Goal: Transaction & Acquisition: Purchase product/service

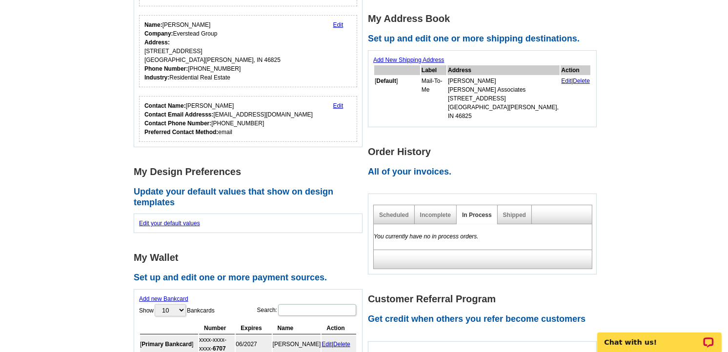
scroll to position [433, 0]
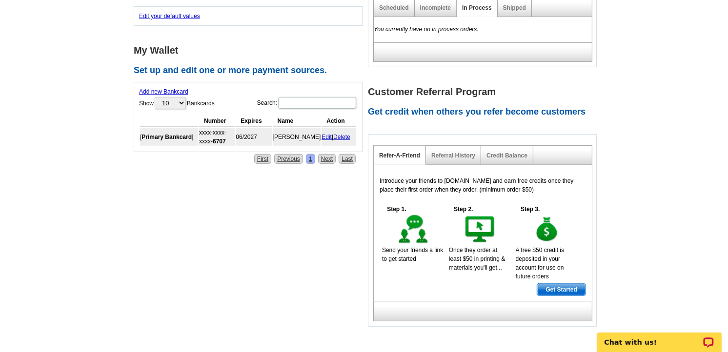
click at [186, 273] on div "**********" at bounding box center [367, 23] width 473 height 611
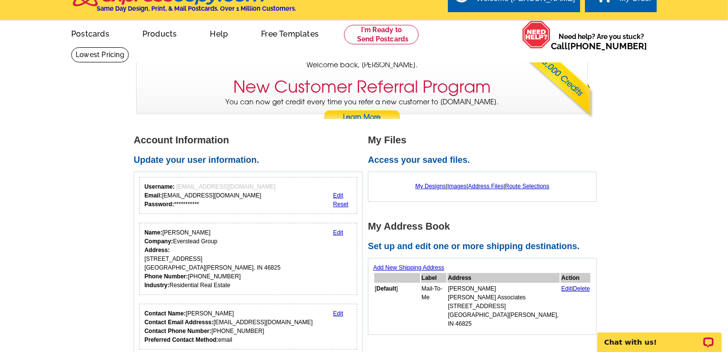
scroll to position [0, 0]
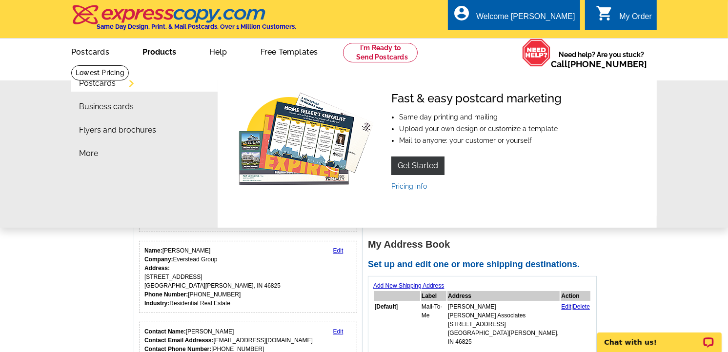
click at [100, 83] on link "Postcards" at bounding box center [97, 83] width 37 height 8
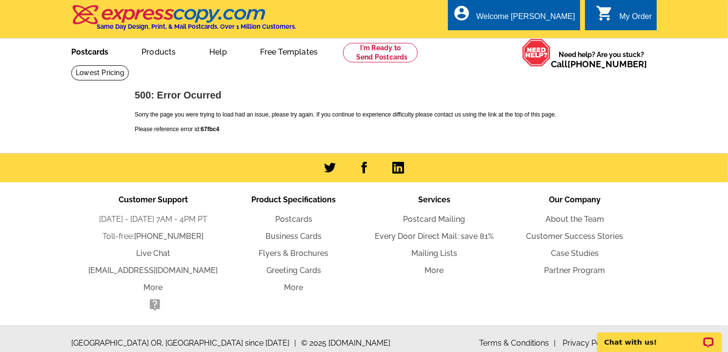
click at [98, 60] on link "Postcards" at bounding box center [90, 50] width 68 height 23
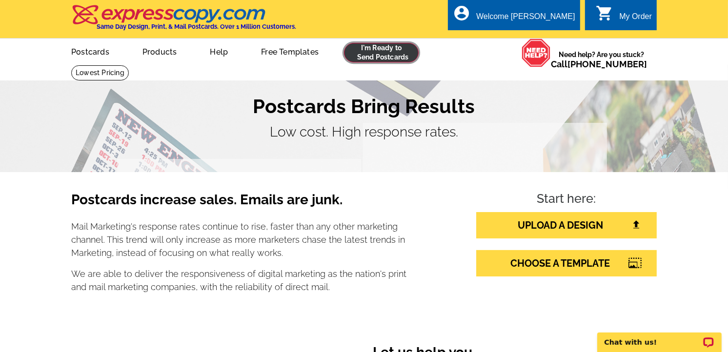
click at [364, 51] on link at bounding box center [381, 53] width 75 height 20
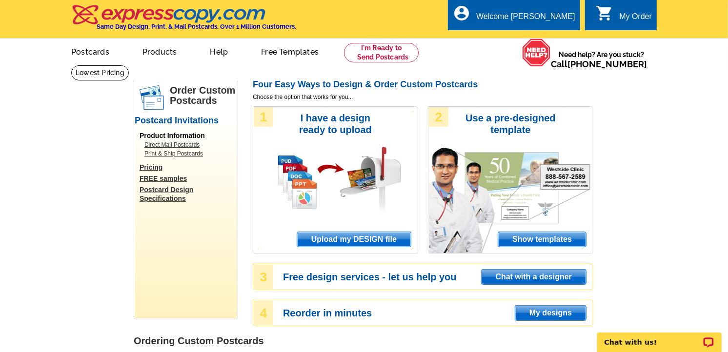
click at [373, 241] on span "Upload my DESIGN file" at bounding box center [354, 239] width 114 height 15
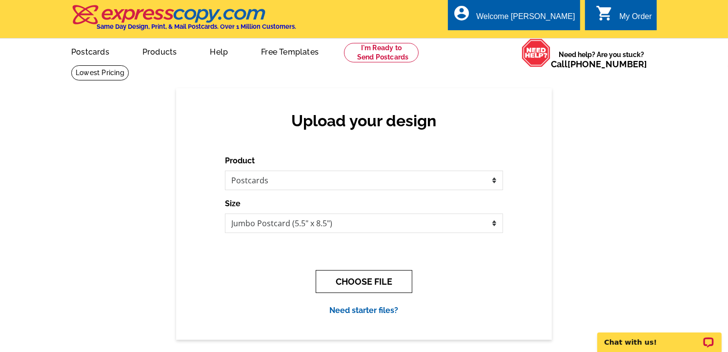
click at [388, 281] on button "CHOOSE FILE" at bounding box center [364, 281] width 97 height 23
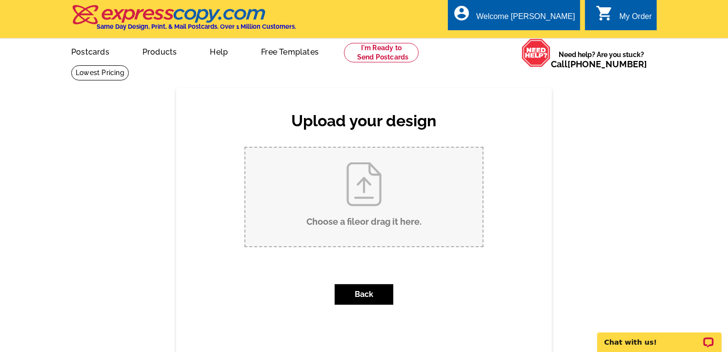
click at [374, 217] on input "Choose a file or drag it here ." at bounding box center [363, 197] width 237 height 99
type input "C:\fakepath\1.jpg"
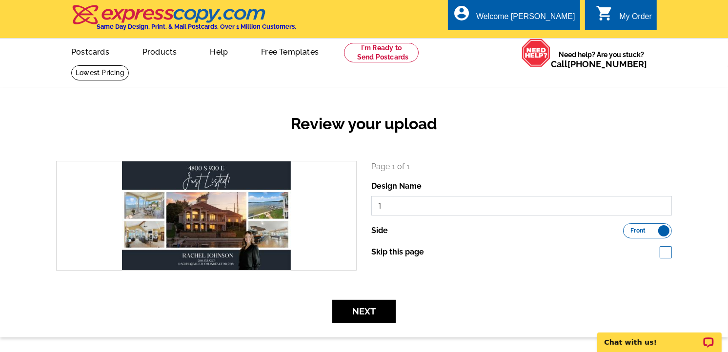
click at [439, 206] on input "1" at bounding box center [521, 206] width 300 height 20
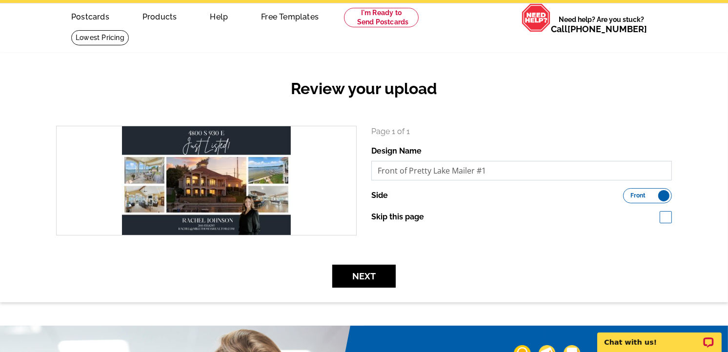
scroll to position [54, 0]
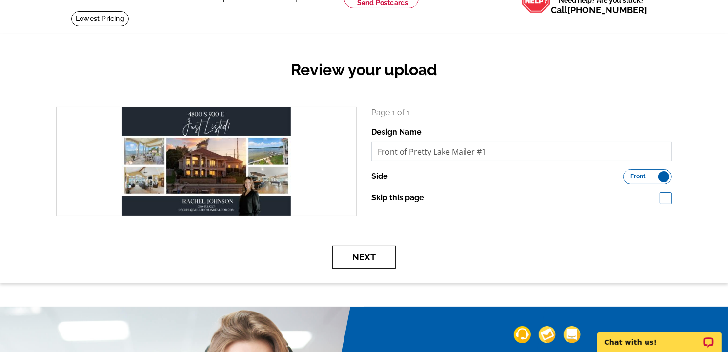
type input "Front of Pretty Lake Mailer #1"
click at [372, 255] on button "Next" at bounding box center [363, 257] width 63 height 23
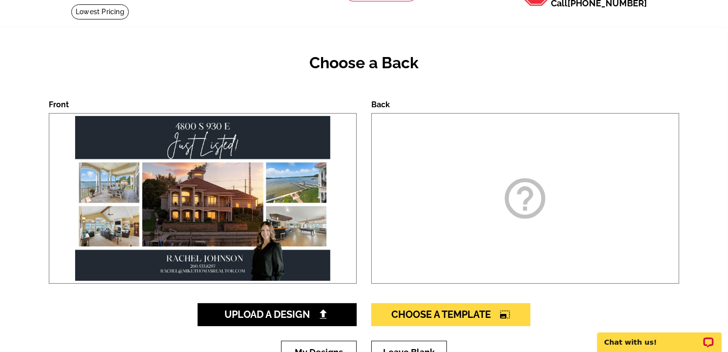
scroll to position [108, 0]
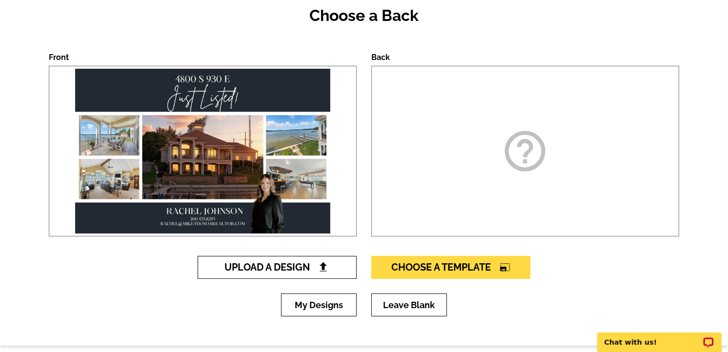
click at [317, 267] on span "Upload A Design" at bounding box center [277, 267] width 105 height 12
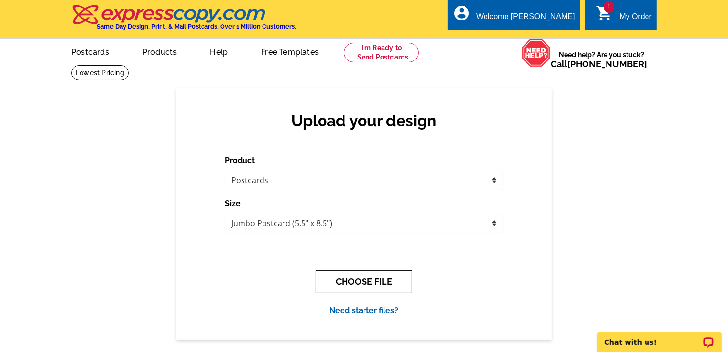
click at [347, 281] on button "CHOOSE FILE" at bounding box center [364, 281] width 97 height 23
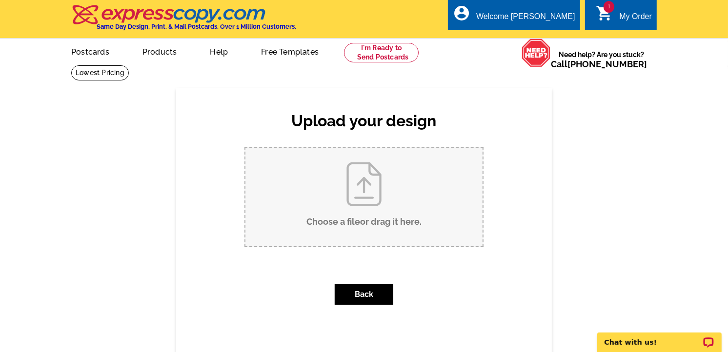
click at [330, 193] on input "Choose a file or drag it here ." at bounding box center [363, 197] width 237 height 99
type input "C:\fakepath\2.jpg"
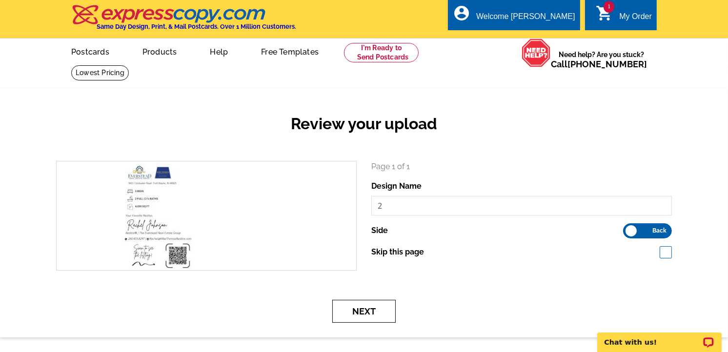
click at [372, 316] on button "Next" at bounding box center [363, 311] width 63 height 23
click at [402, 201] on input "2" at bounding box center [521, 206] width 300 height 20
type input "B"
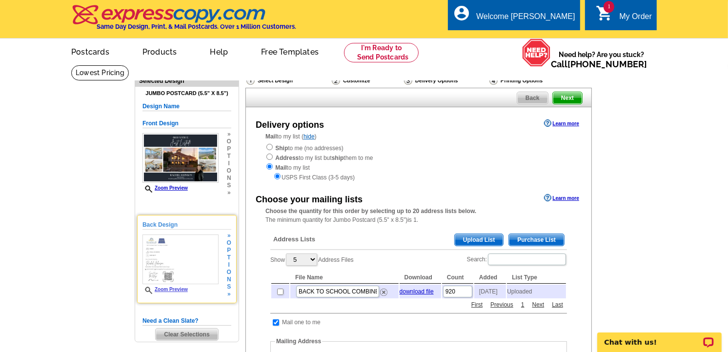
click at [167, 289] on link "Zoom Preview" at bounding box center [164, 289] width 45 height 5
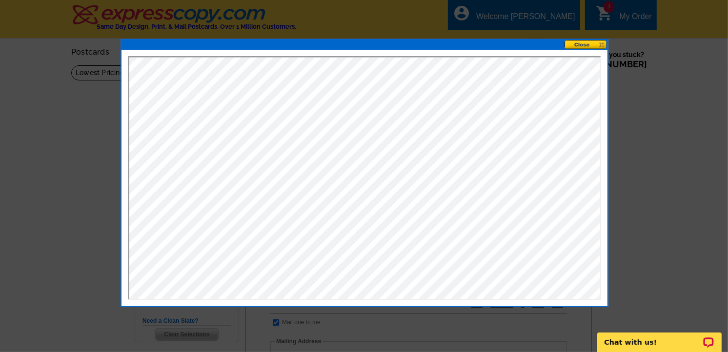
click at [602, 47] on button at bounding box center [585, 44] width 43 height 9
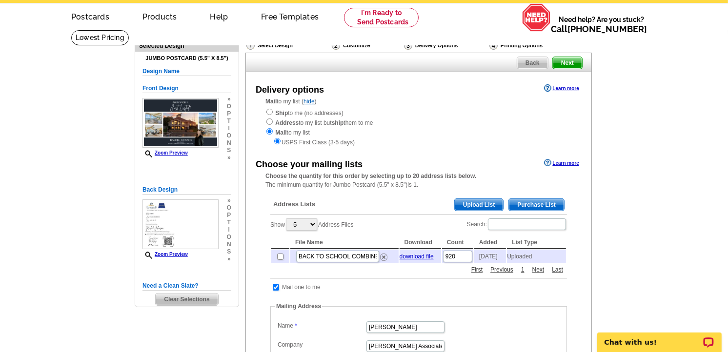
scroll to position [54, 0]
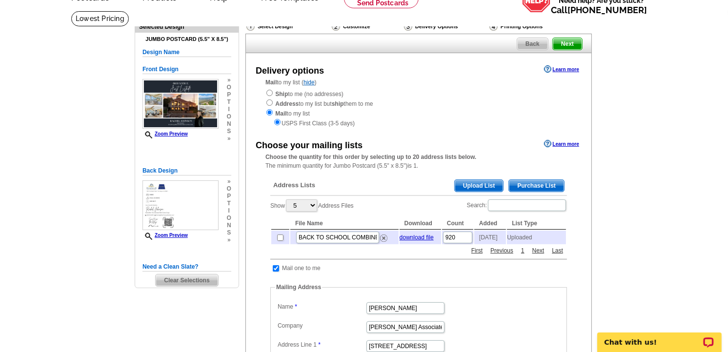
click at [478, 188] on span "Upload List" at bounding box center [478, 186] width 48 height 12
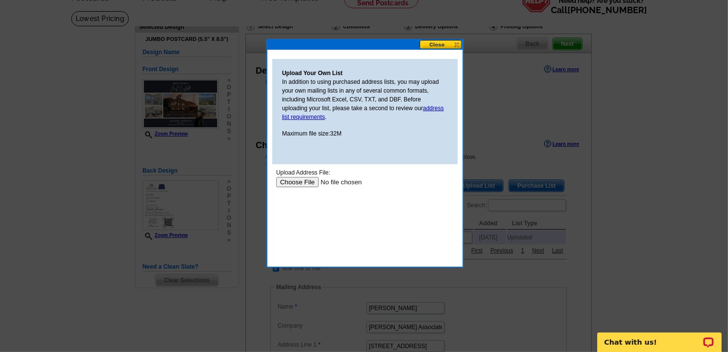
scroll to position [0, 0]
click at [305, 178] on input "file" at bounding box center [337, 182] width 123 height 10
click at [306, 181] on input "file" at bounding box center [337, 182] width 123 height 10
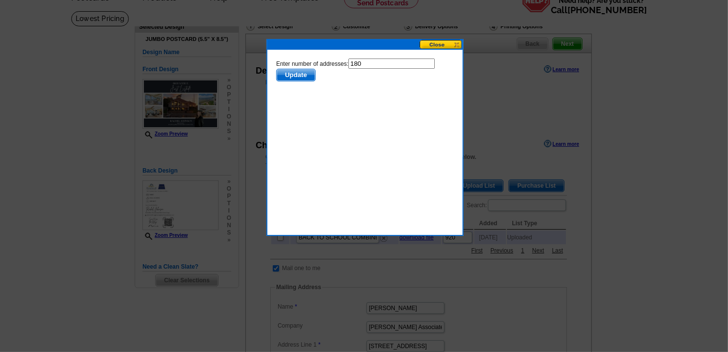
click at [301, 76] on span "Update" at bounding box center [295, 75] width 39 height 12
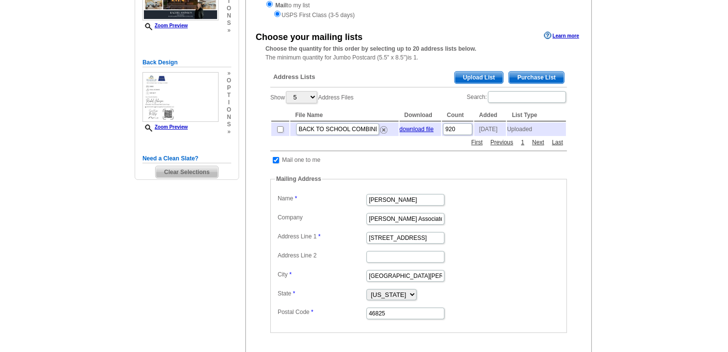
scroll to position [217, 0]
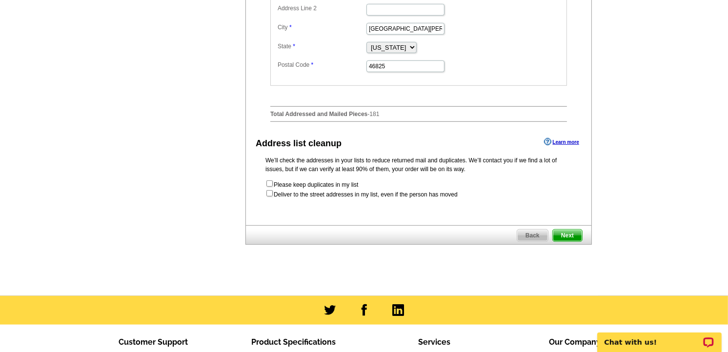
scroll to position [433, 0]
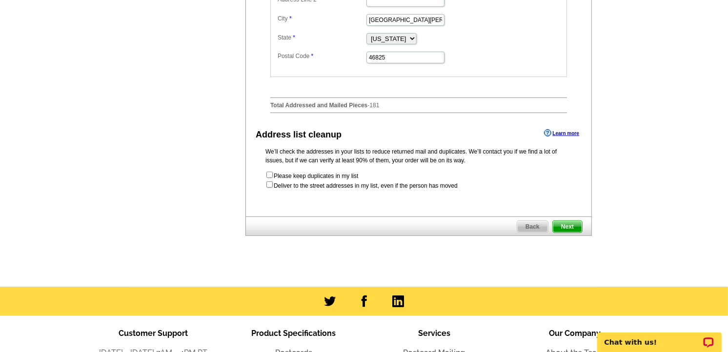
click at [567, 230] on span "Next" at bounding box center [567, 227] width 29 height 12
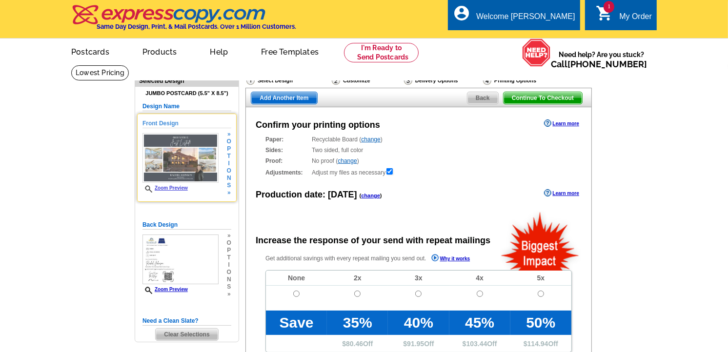
radio input "false"
click at [177, 187] on link "Zoom Preview" at bounding box center [164, 187] width 45 height 5
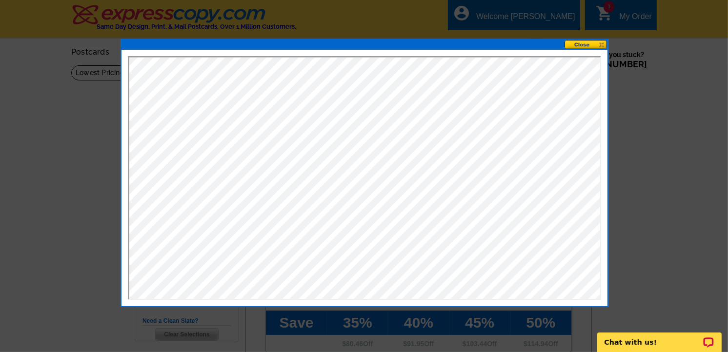
click at [576, 44] on button at bounding box center [585, 44] width 43 height 9
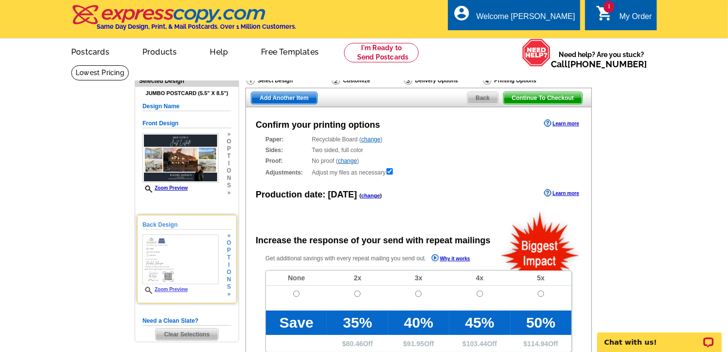
click at [168, 289] on link "Zoom Preview" at bounding box center [164, 289] width 45 height 5
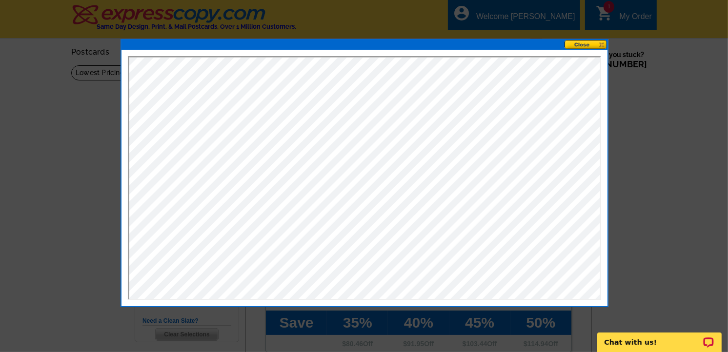
click at [593, 45] on button at bounding box center [585, 44] width 43 height 9
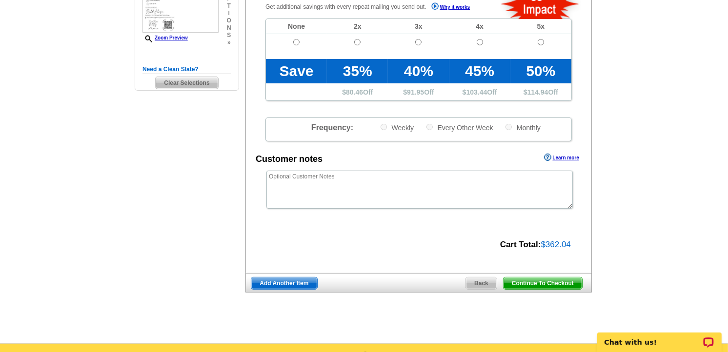
scroll to position [271, 0]
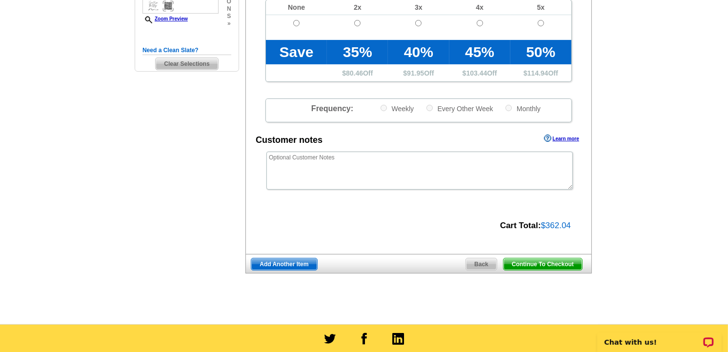
click at [530, 264] on span "Continue To Checkout" at bounding box center [542, 264] width 79 height 12
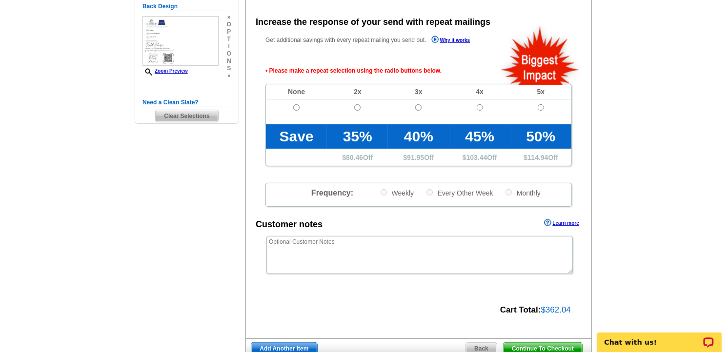
scroll to position [218, 0]
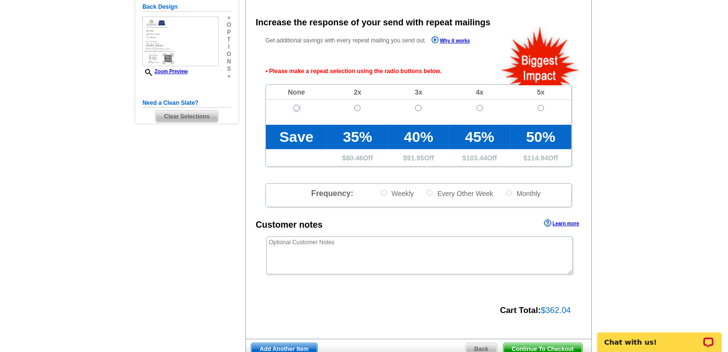
click at [296, 107] on input "radio" at bounding box center [296, 108] width 6 height 6
radio input "true"
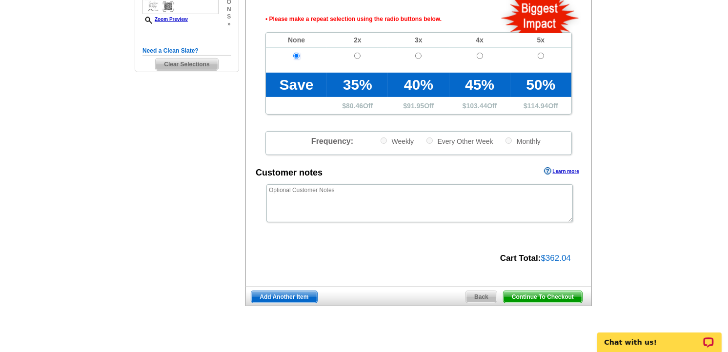
scroll to position [271, 0]
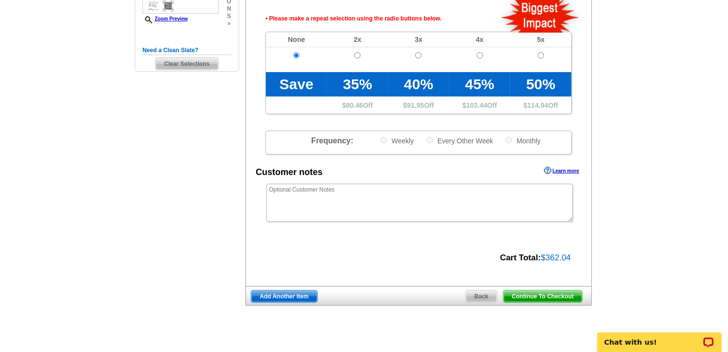
click at [555, 292] on span "Continue To Checkout" at bounding box center [542, 297] width 79 height 12
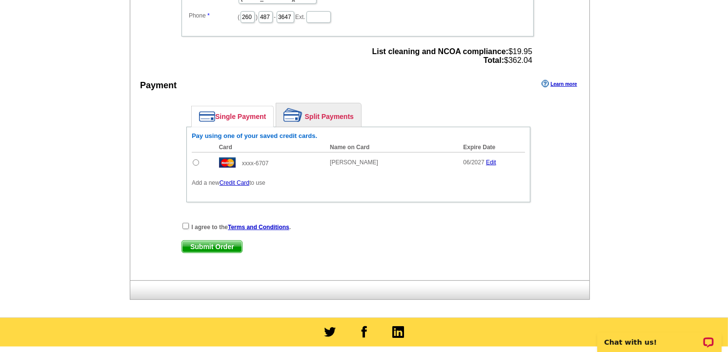
scroll to position [379, 0]
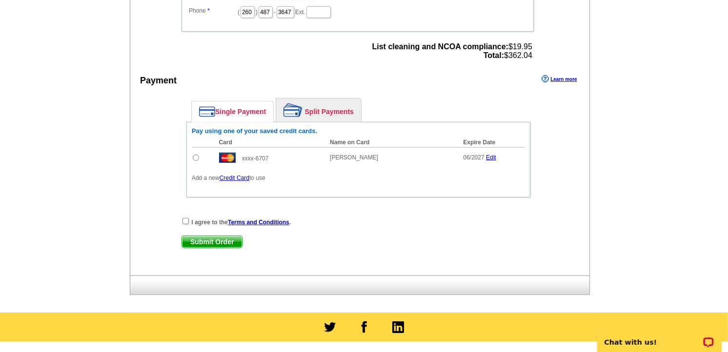
click at [233, 175] on link "Credit Card" at bounding box center [234, 178] width 30 height 7
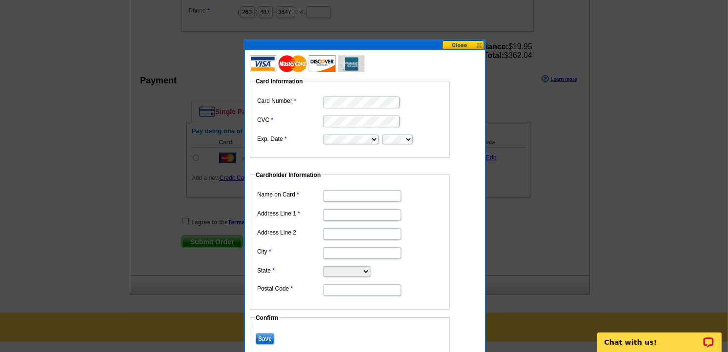
scroll to position [0, 0]
click at [385, 197] on input "Name on Card" at bounding box center [362, 196] width 78 height 12
type input "[PERSON_NAME]"
click at [371, 218] on dl "Name on Card Brooke Miller Address Line 1 Address Line 2 City State Alabama Ala…" at bounding box center [350, 242] width 190 height 109
click at [373, 213] on input "Address Line 1" at bounding box center [362, 215] width 78 height 12
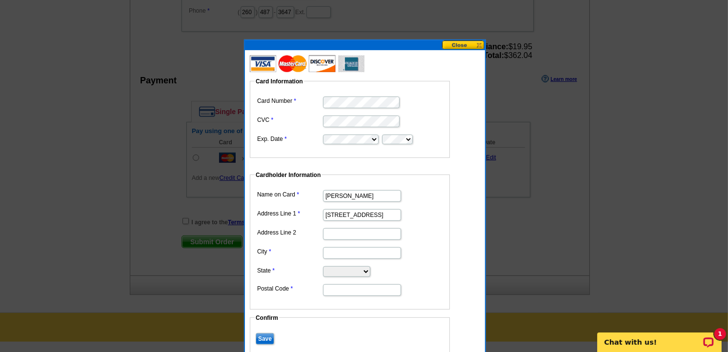
type input "[STREET_ADDRESS]"
type input "Fort Wayne"
select select "IN"
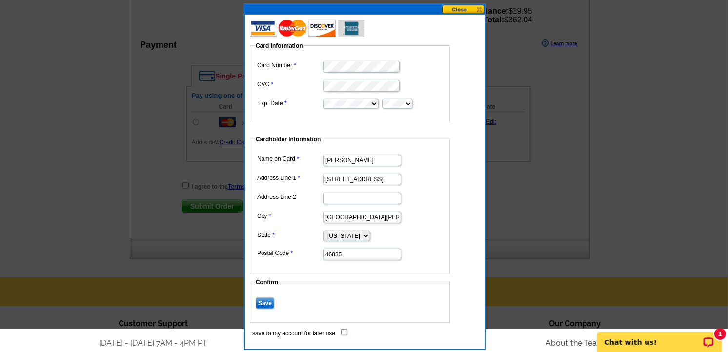
scroll to position [433, 0]
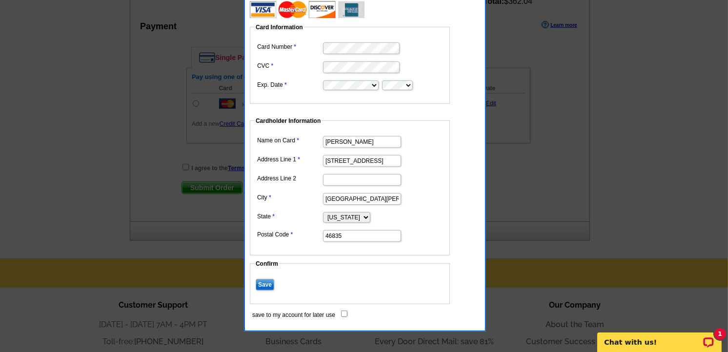
type input "46835"
click at [265, 286] on input "Save" at bounding box center [265, 285] width 19 height 12
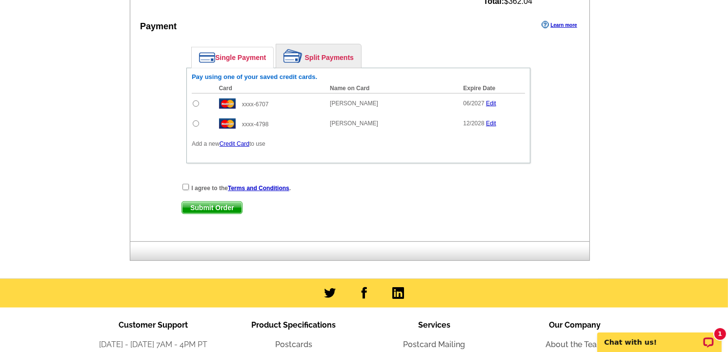
click at [494, 120] on link "Edit" at bounding box center [491, 123] width 10 height 7
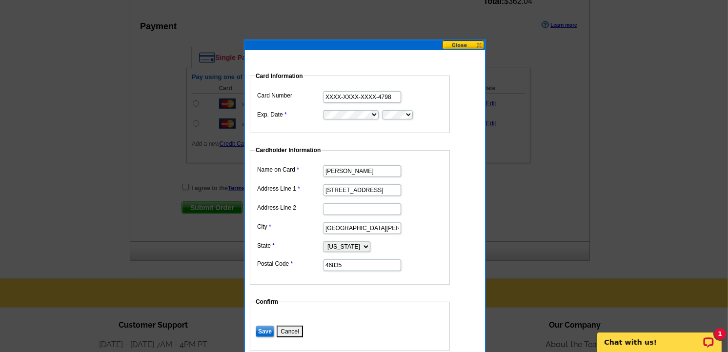
click at [344, 169] on input "[PERSON_NAME]" at bounding box center [362, 171] width 78 height 12
type input "r"
type input "[PERSON_NAME]"
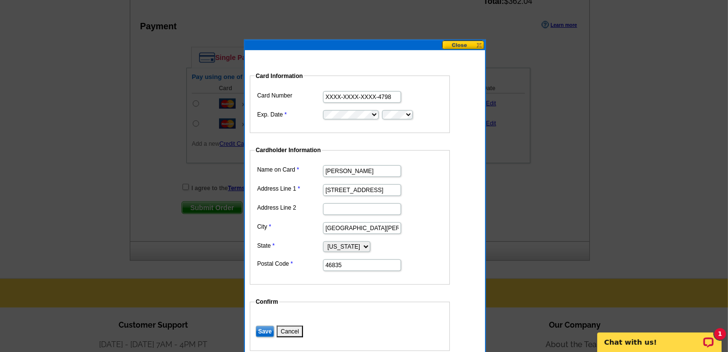
click at [268, 327] on input "Save" at bounding box center [265, 332] width 19 height 12
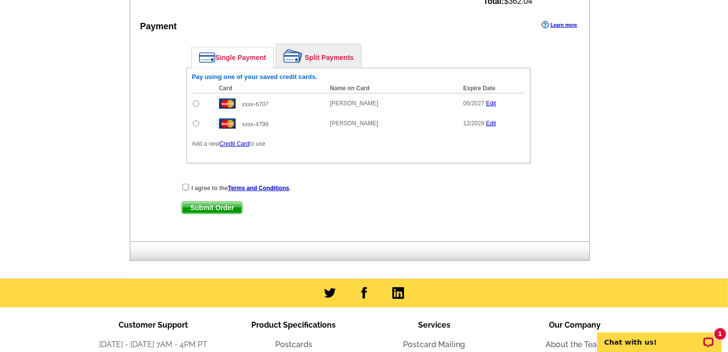
click at [195, 120] on input "radio" at bounding box center [196, 123] width 6 height 6
radio input "true"
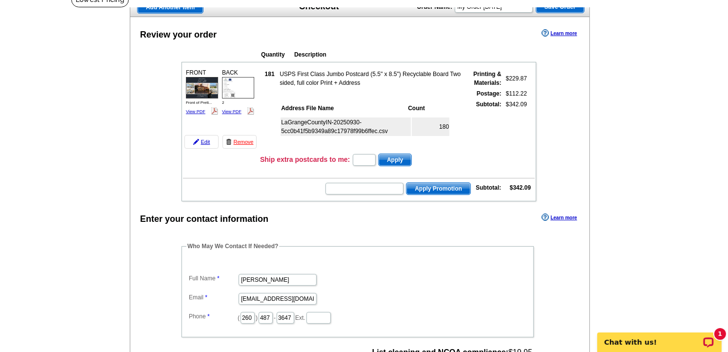
scroll to position [54, 0]
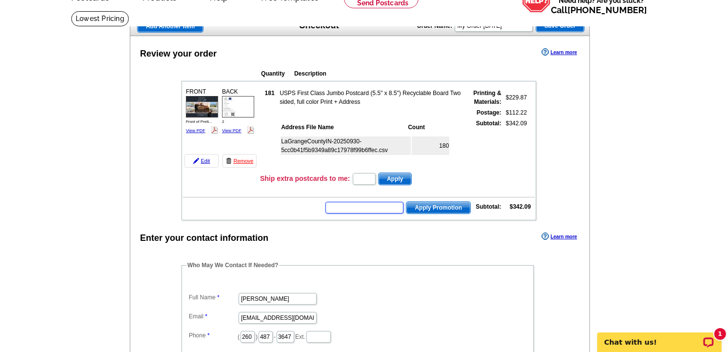
click at [382, 206] on input "text" at bounding box center [364, 208] width 78 height 12
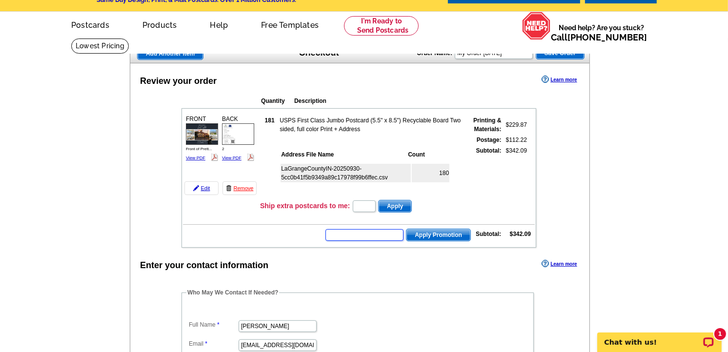
scroll to position [0, 0]
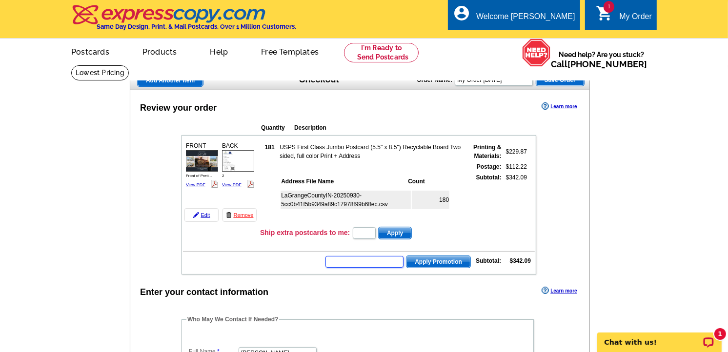
paste input "PMUSA50"
type input "PMUSA50"
click at [411, 257] on span "Apply Promotion" at bounding box center [438, 262] width 64 height 12
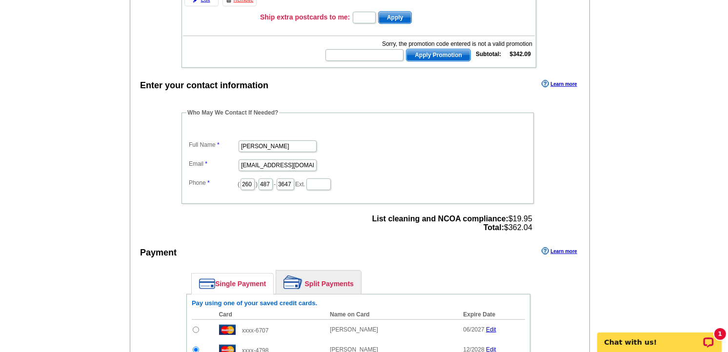
scroll to position [217, 0]
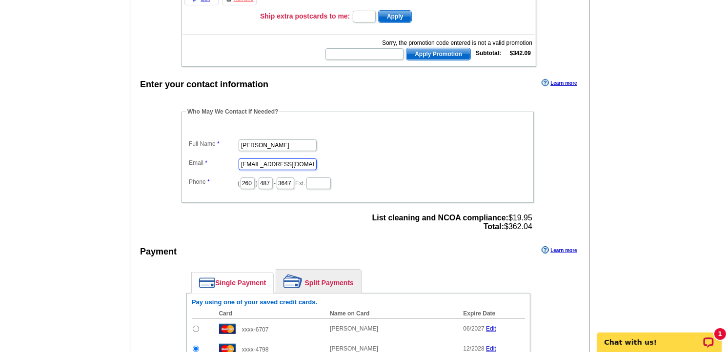
drag, startPoint x: 257, startPoint y: 159, endPoint x: 225, endPoint y: 158, distance: 32.2
click at [225, 158] on dl "Full Name Brooke Miller Email Raptisadmin@mikethomasrealtor.com Phone ( 260 ) 4…" at bounding box center [357, 157] width 342 height 66
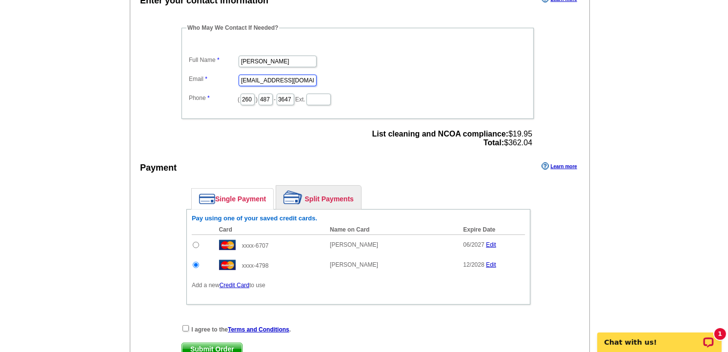
scroll to position [379, 0]
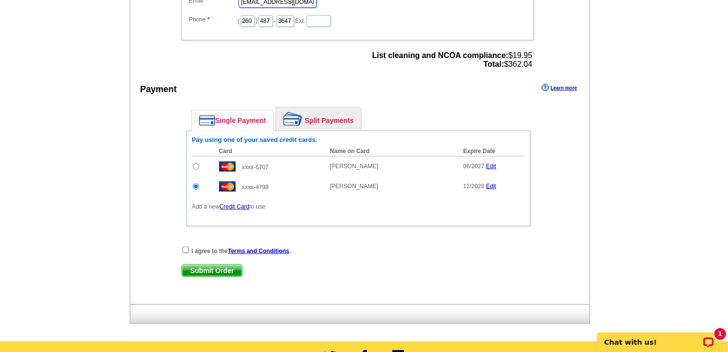
type input "[EMAIL_ADDRESS][DOMAIN_NAME]"
click at [186, 247] on input "checkbox" at bounding box center [185, 250] width 6 height 6
checkbox input "true"
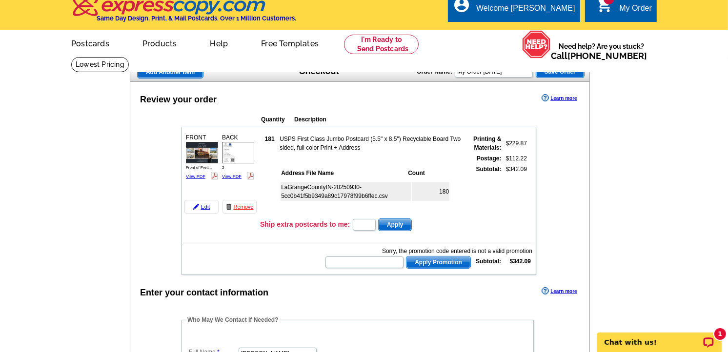
scroll to position [0, 0]
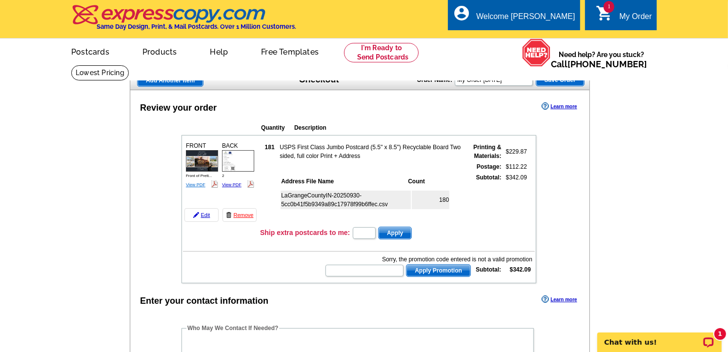
click at [199, 182] on link "View PDF" at bounding box center [196, 184] width 20 height 5
click at [230, 179] on div "BACK 2 View PDF" at bounding box center [237, 165] width 35 height 50
click at [230, 182] on link "View PDF" at bounding box center [232, 184] width 20 height 5
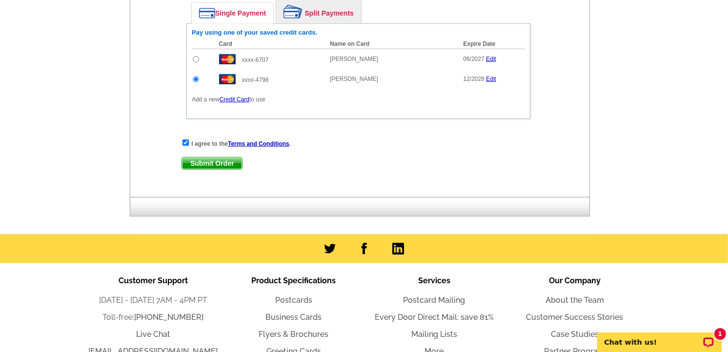
scroll to position [488, 0]
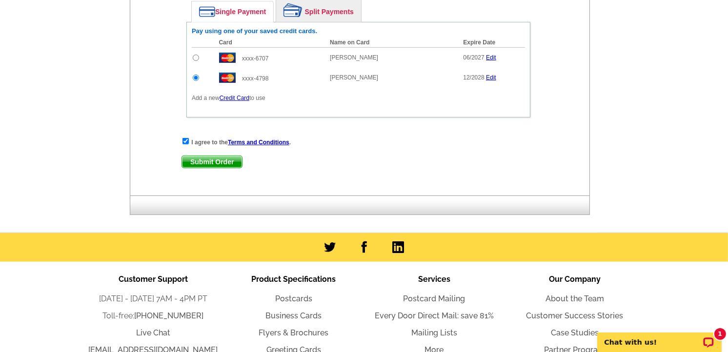
click at [216, 157] on span "Submit Order" at bounding box center [212, 162] width 60 height 12
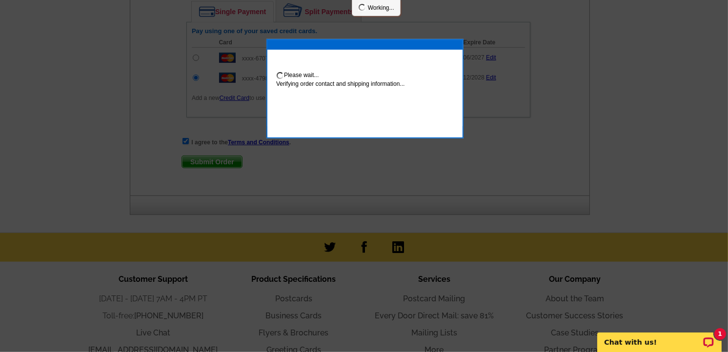
scroll to position [537, 0]
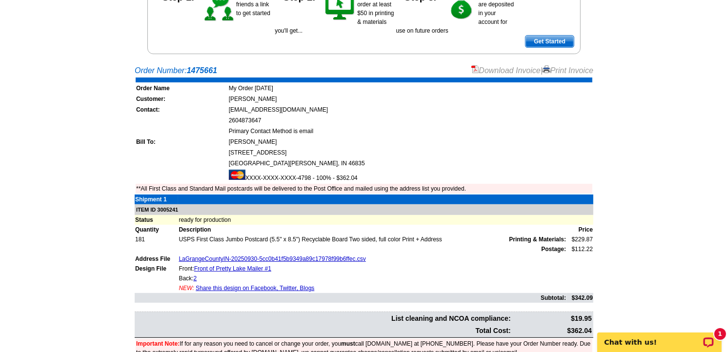
scroll to position [162, 0]
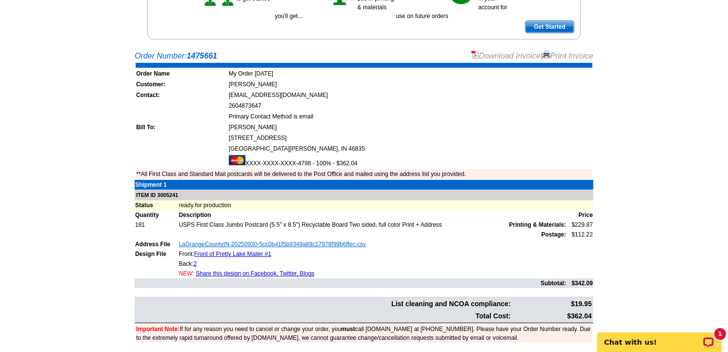
click at [276, 241] on link "LaGrangeCountyIN-20250930-5cc0b41f5b9349a89c17978f99b6ffec.csv" at bounding box center [271, 244] width 187 height 7
click at [387, 169] on td "**All First Class and Standard Mail postcards will be delivered to the Post Off…" at bounding box center [364, 174] width 456 height 10
click at [422, 270] on td "NEW: Share this design on Facebook, Twitter, Blogs" at bounding box center [372, 274] width 388 height 10
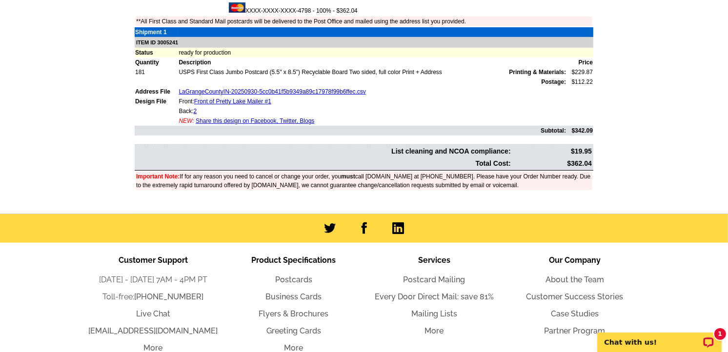
scroll to position [377, 0]
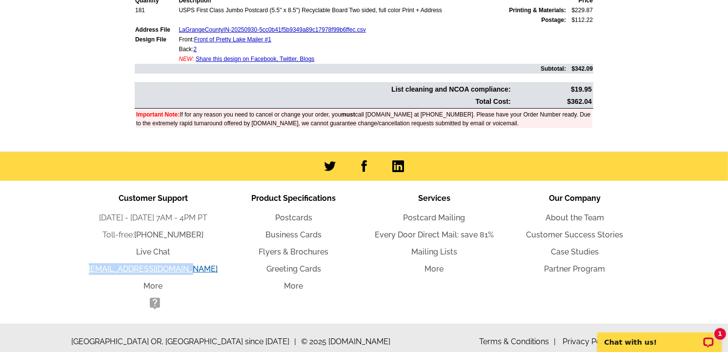
drag, startPoint x: 212, startPoint y: 264, endPoint x: 105, endPoint y: 265, distance: 107.3
click at [105, 265] on li "[EMAIL_ADDRESS][DOMAIN_NAME]" at bounding box center [153, 269] width 140 height 12
copy link "[EMAIL_ADDRESS][DOMAIN_NAME]"
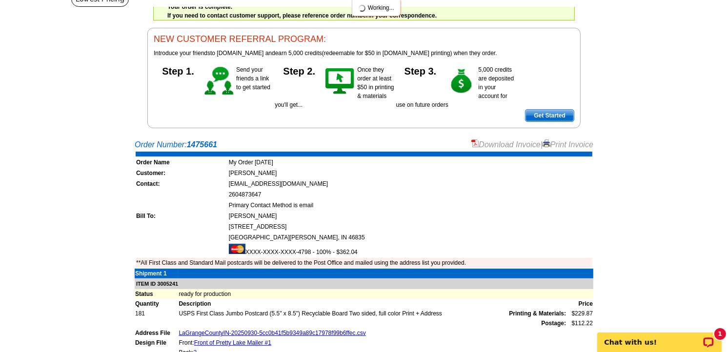
scroll to position [0, 0]
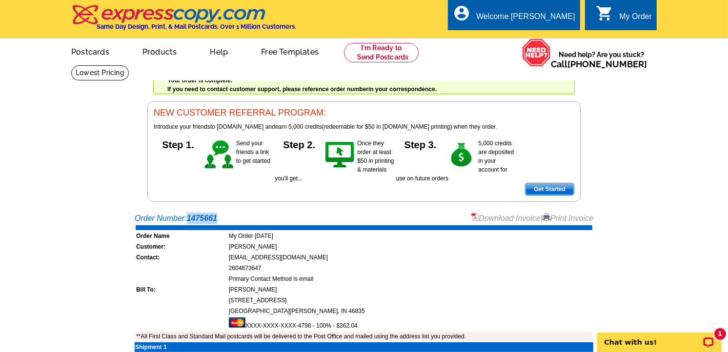
drag, startPoint x: 221, startPoint y: 217, endPoint x: 188, endPoint y: 216, distance: 33.2
click at [188, 216] on div "Order Number: 1475661 Download Invoice | Print Invoice" at bounding box center [364, 219] width 458 height 12
copy strong "1475661"
